Goal: Navigation & Orientation: Find specific page/section

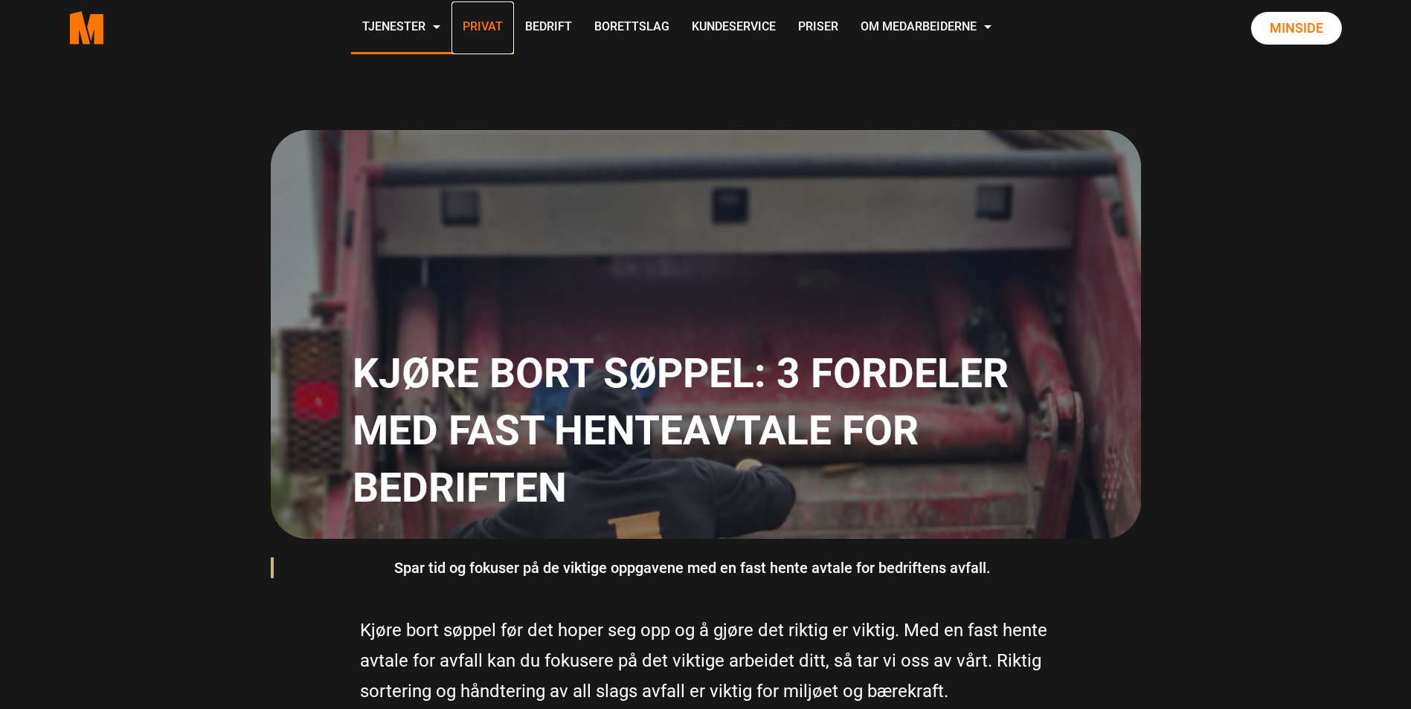
click at [497, 30] on link "Privat" at bounding box center [482, 27] width 62 height 53
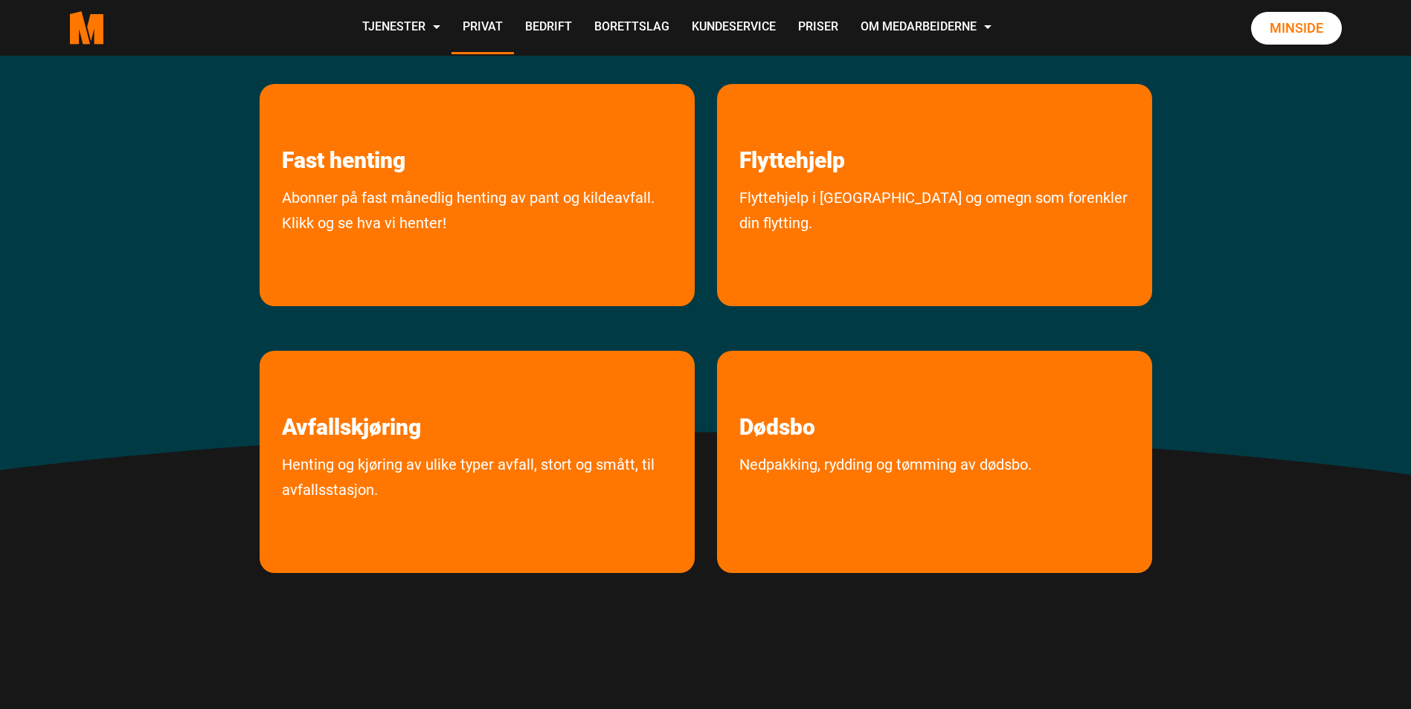
scroll to position [297, 0]
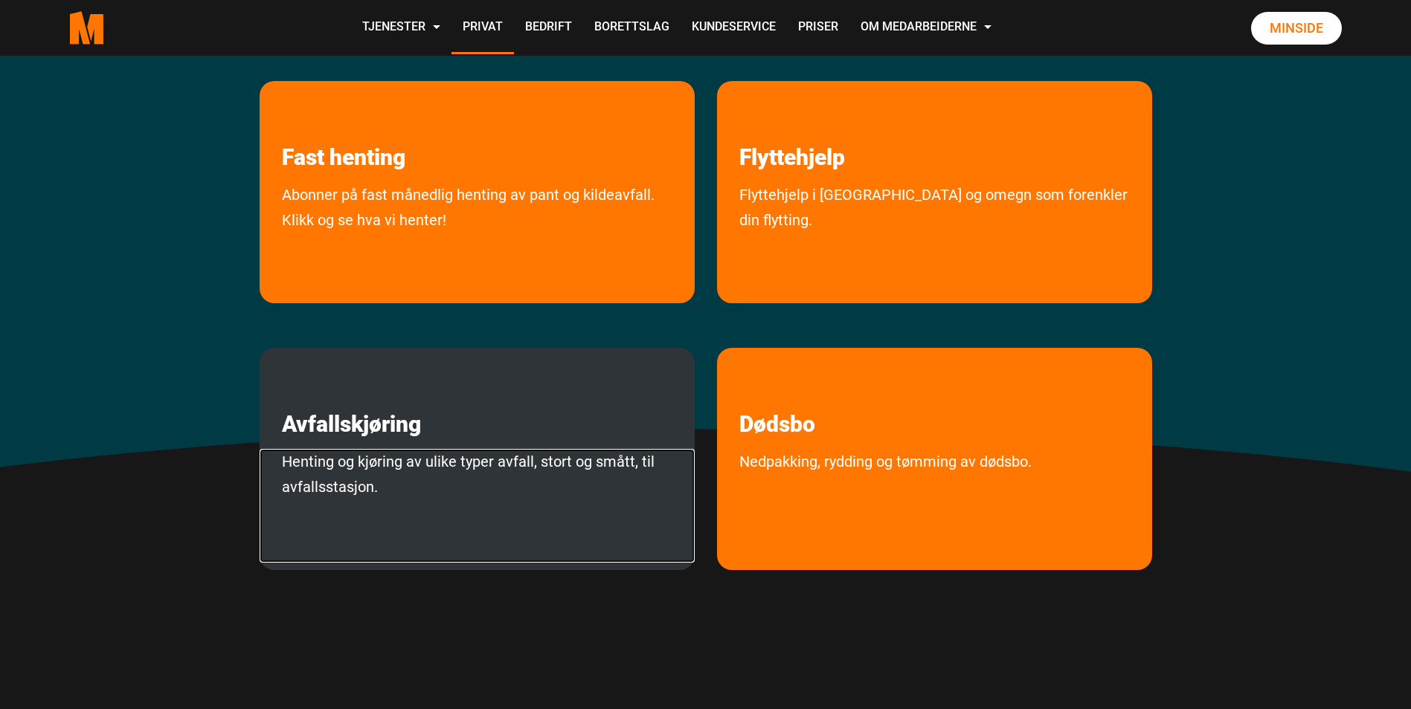
click at [373, 463] on link "Henting og kjøring av ulike typer avfall, stort og smått, til avfallsstasjon." at bounding box center [477, 506] width 435 height 114
